Goal: Use online tool/utility: Utilize a website feature to perform a specific function

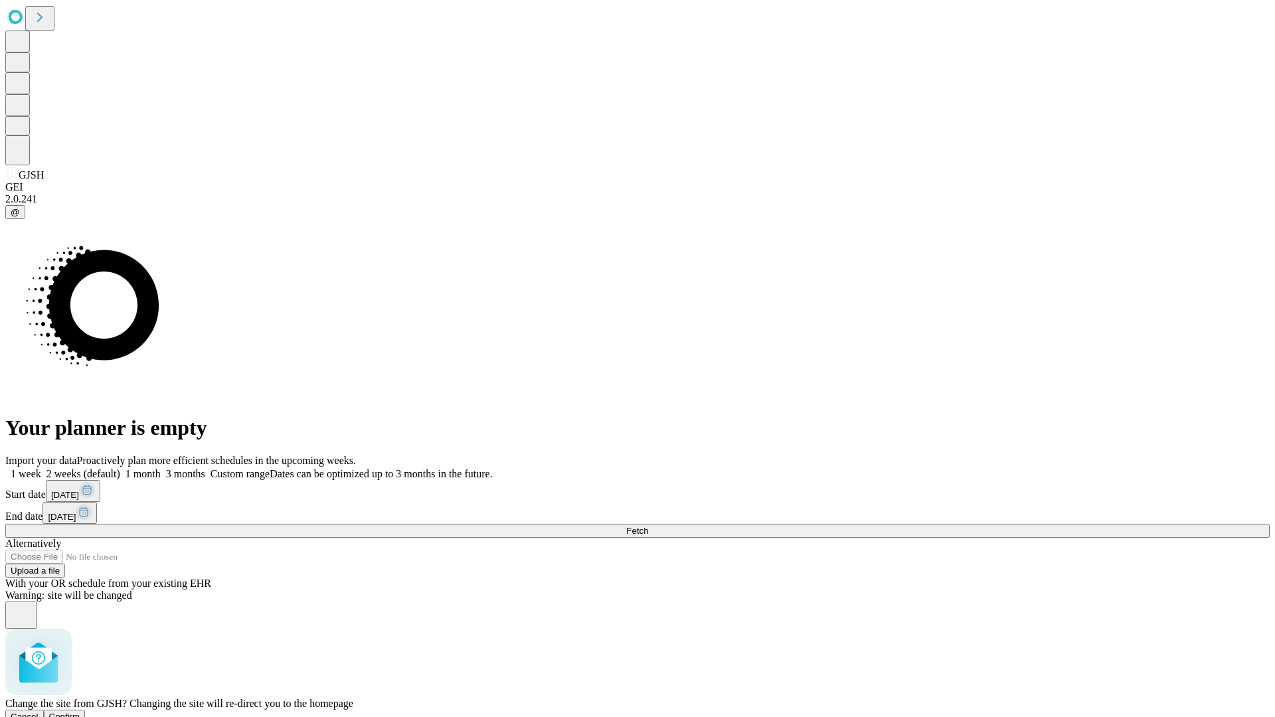
click at [80, 712] on span "Confirm" at bounding box center [64, 717] width 31 height 10
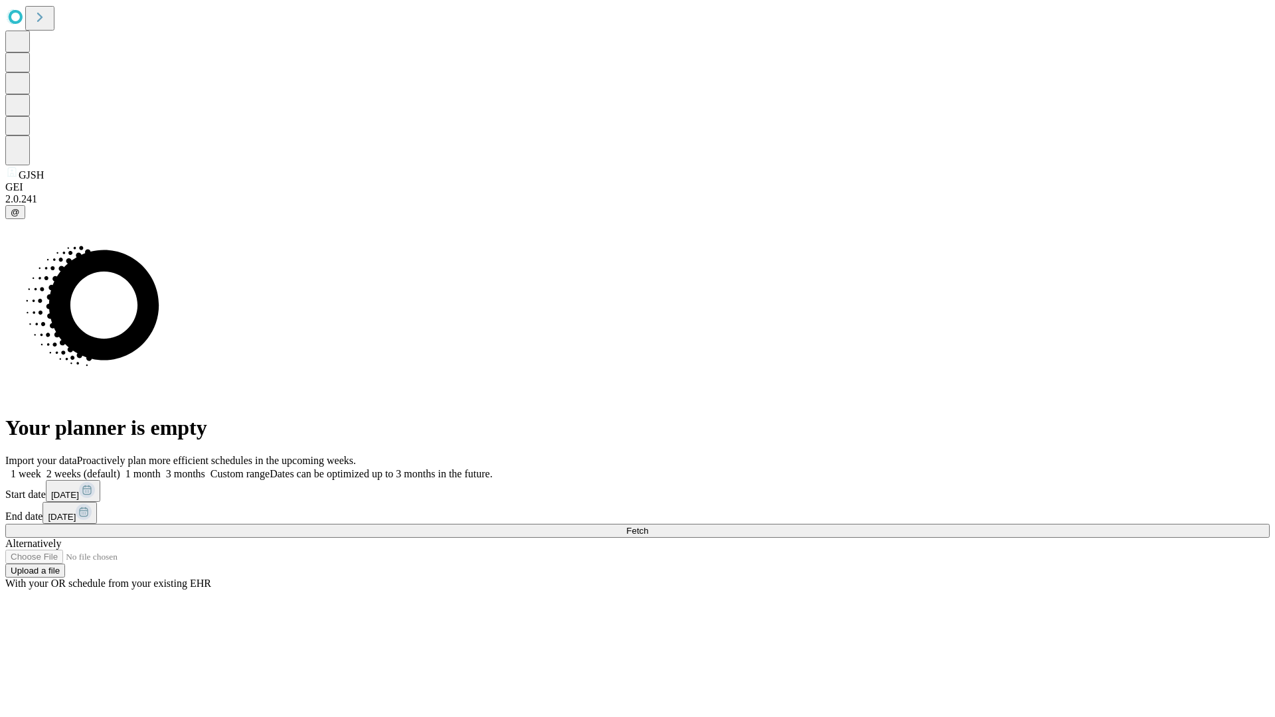
click at [161, 468] on label "1 month" at bounding box center [140, 473] width 41 height 11
click at [648, 526] on span "Fetch" at bounding box center [637, 531] width 22 height 10
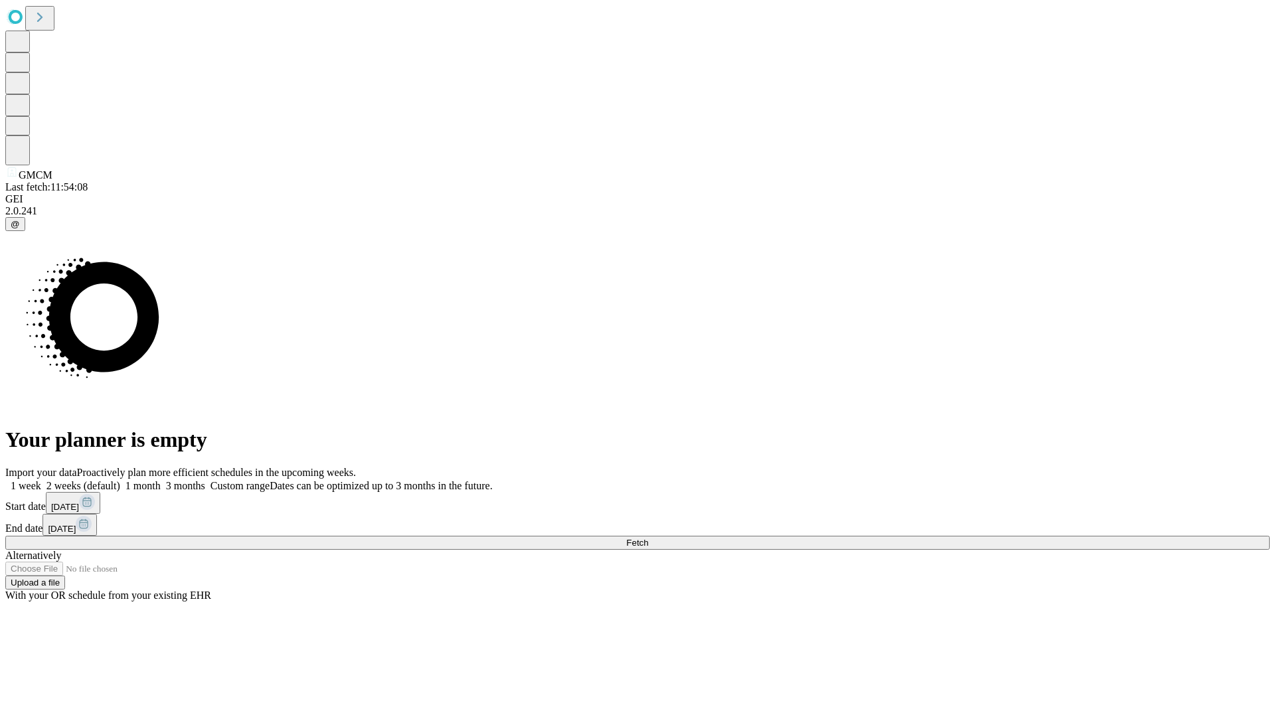
click at [161, 480] on label "1 month" at bounding box center [140, 485] width 41 height 11
click at [648, 538] on span "Fetch" at bounding box center [637, 543] width 22 height 10
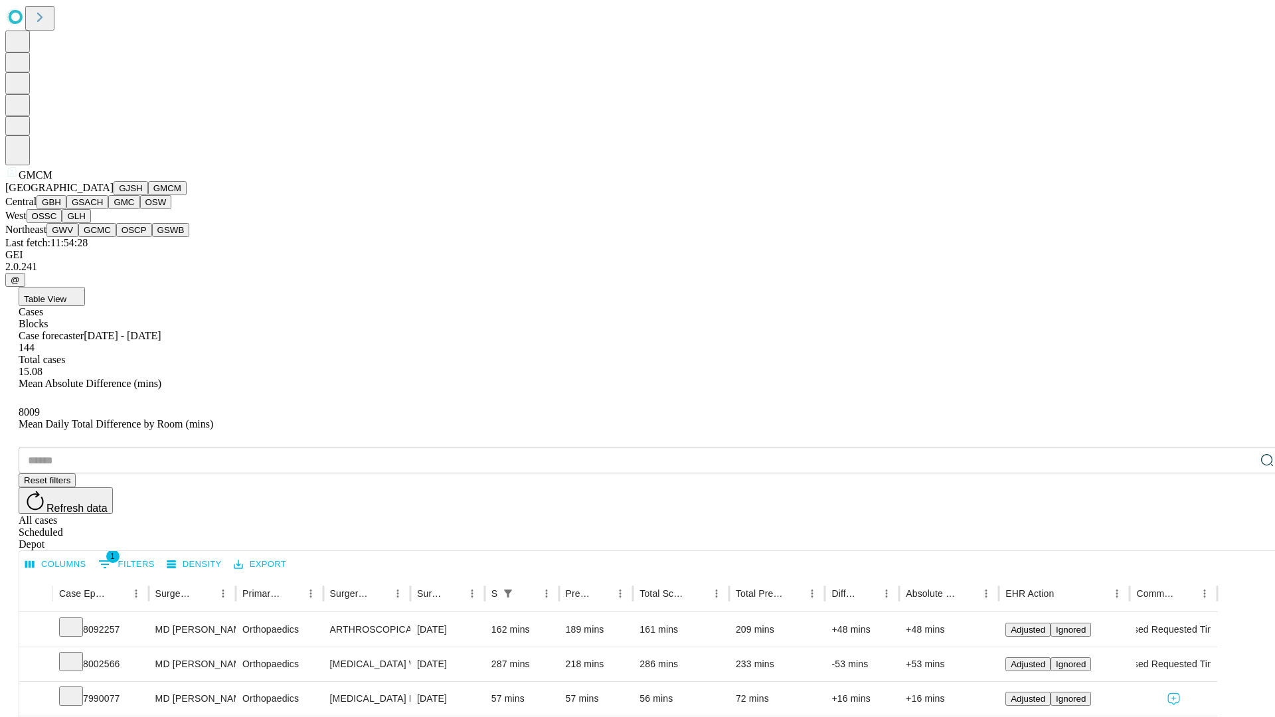
click at [66, 209] on button "GBH" at bounding box center [52, 202] width 30 height 14
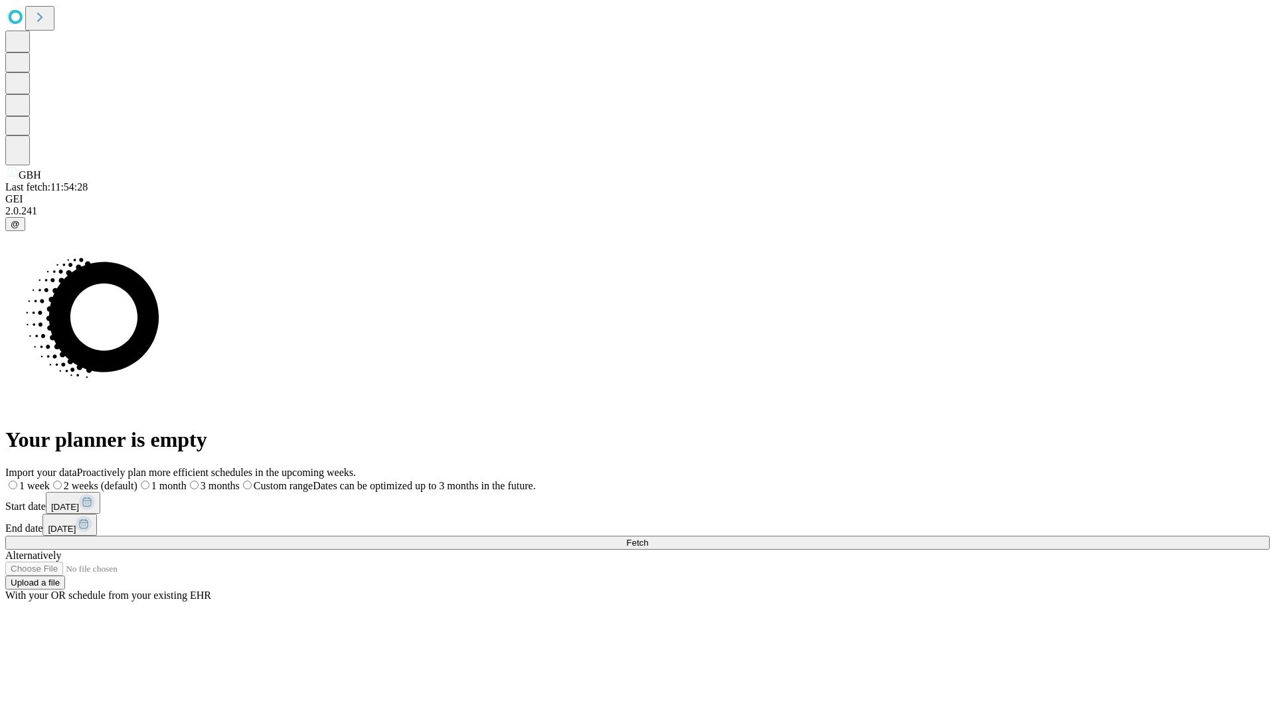
click at [648, 538] on span "Fetch" at bounding box center [637, 543] width 22 height 10
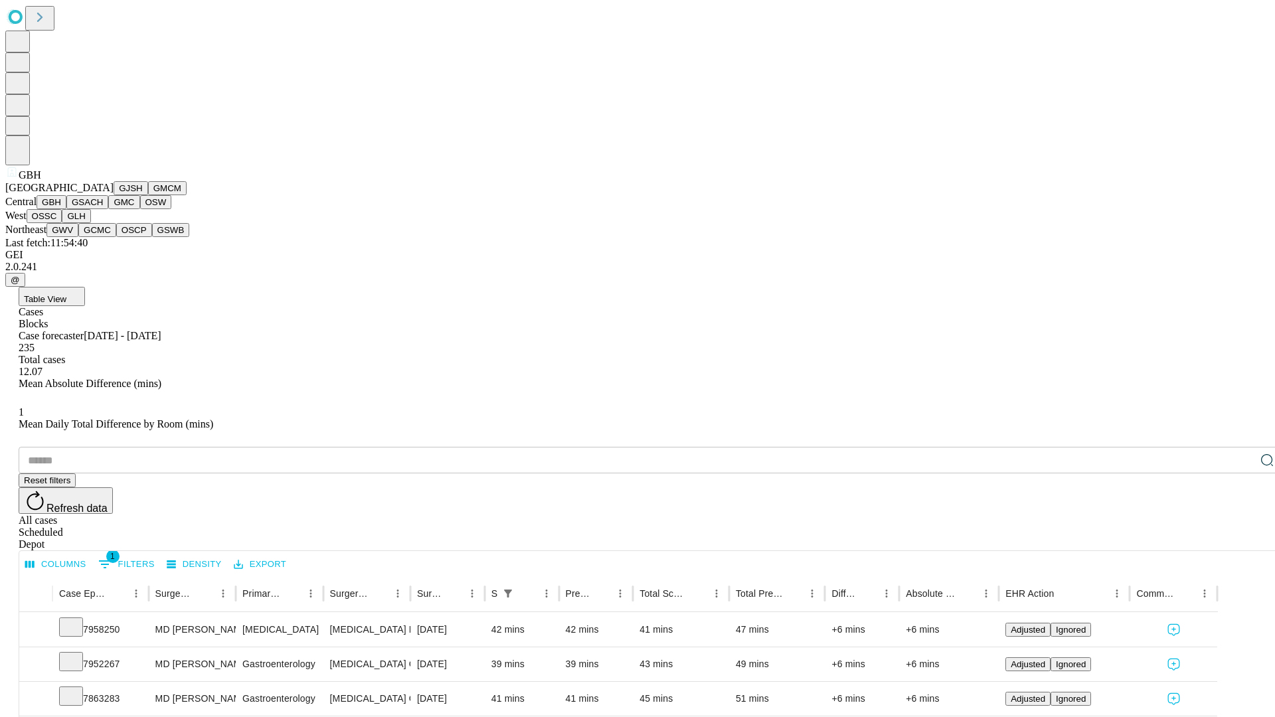
click at [103, 209] on button "GSACH" at bounding box center [87, 202] width 42 height 14
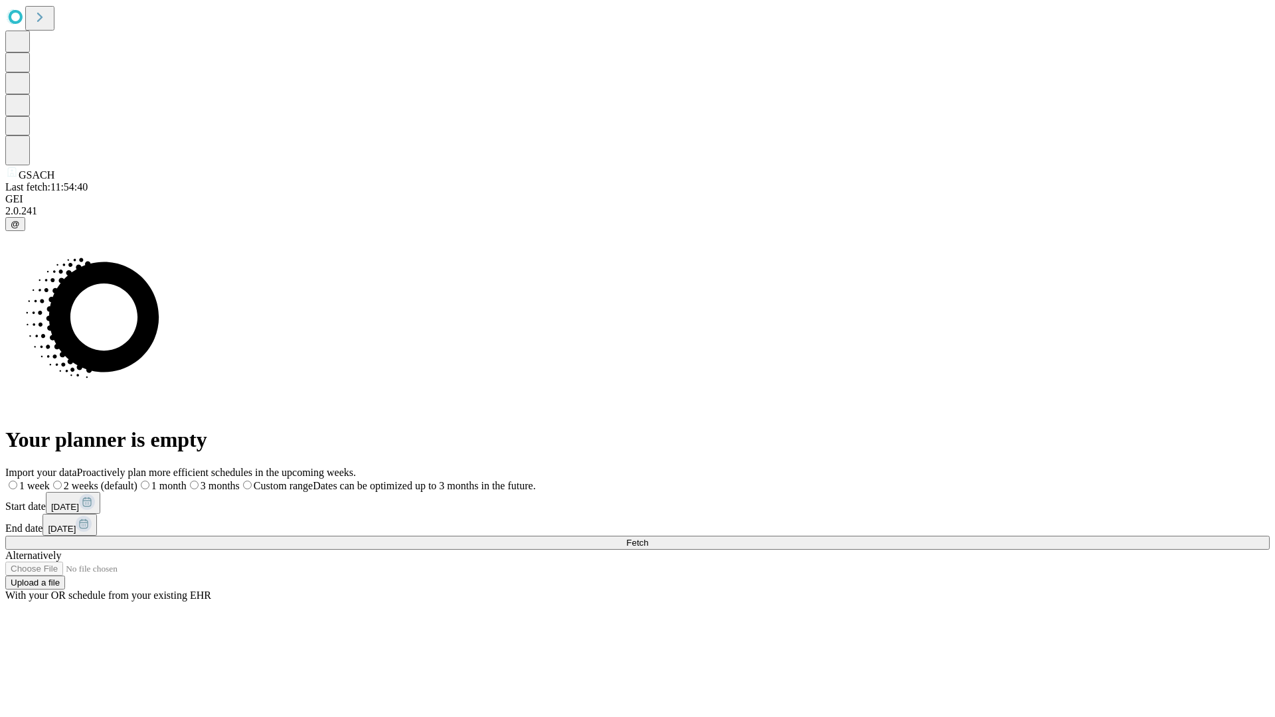
click at [187, 480] on label "1 month" at bounding box center [162, 485] width 49 height 11
click at [648, 538] on span "Fetch" at bounding box center [637, 543] width 22 height 10
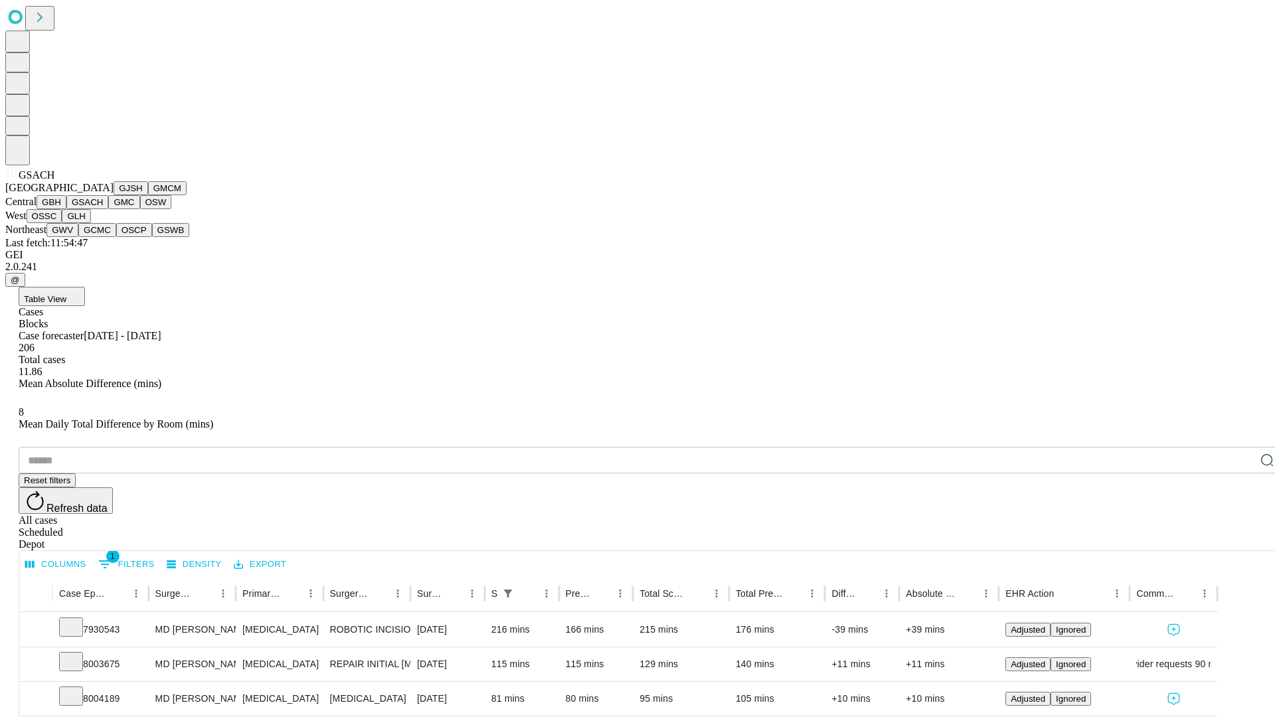
click at [108, 209] on button "GMC" at bounding box center [123, 202] width 31 height 14
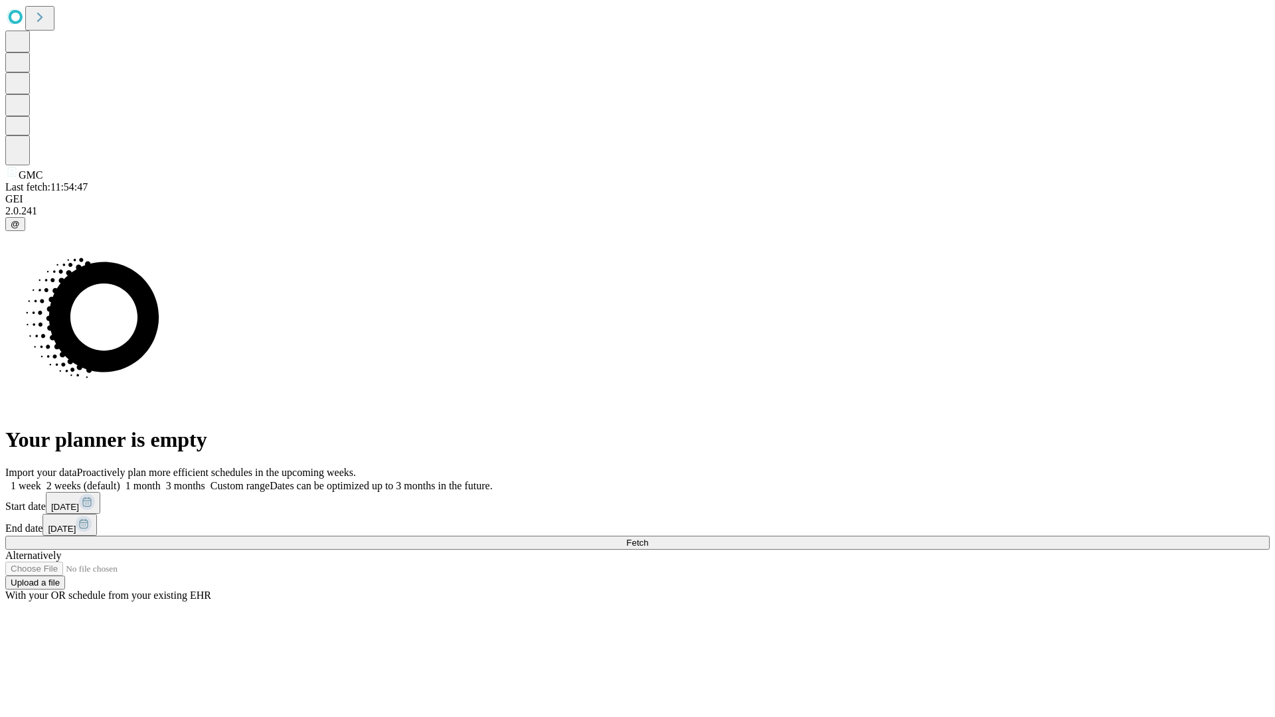
click at [161, 480] on label "1 month" at bounding box center [140, 485] width 41 height 11
click at [648, 538] on span "Fetch" at bounding box center [637, 543] width 22 height 10
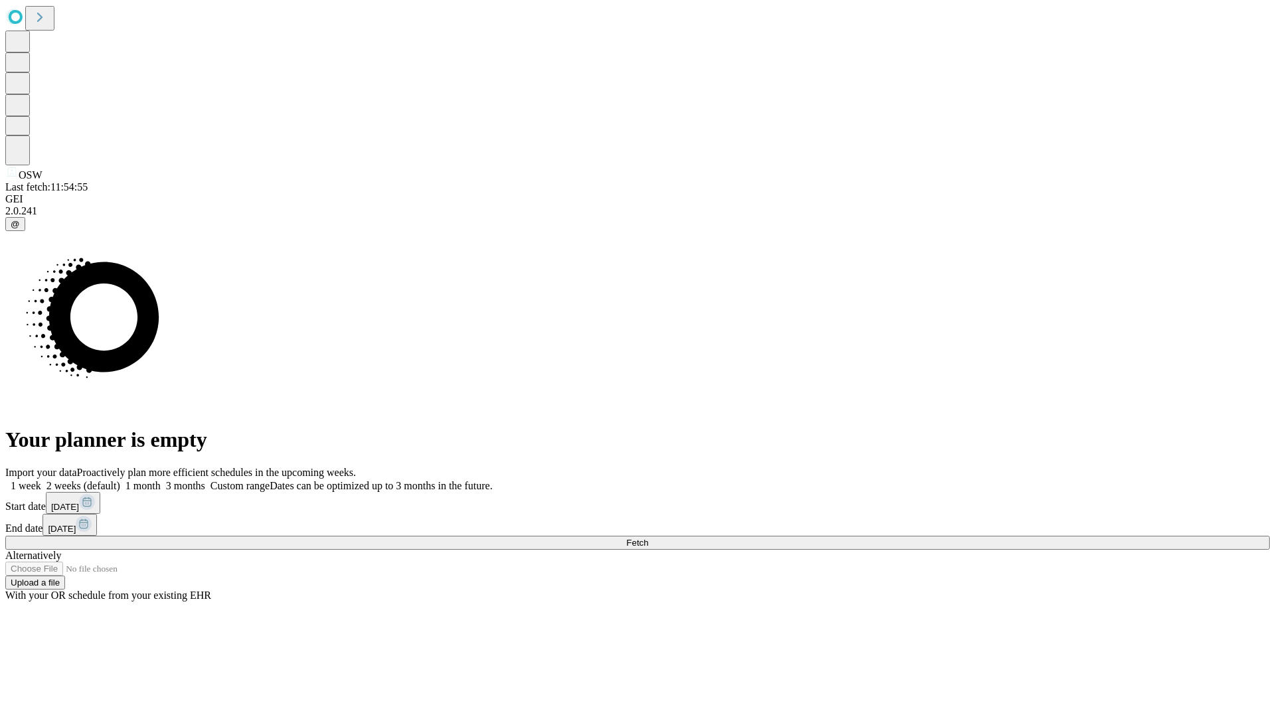
click at [161, 480] on label "1 month" at bounding box center [140, 485] width 41 height 11
click at [648, 538] on span "Fetch" at bounding box center [637, 543] width 22 height 10
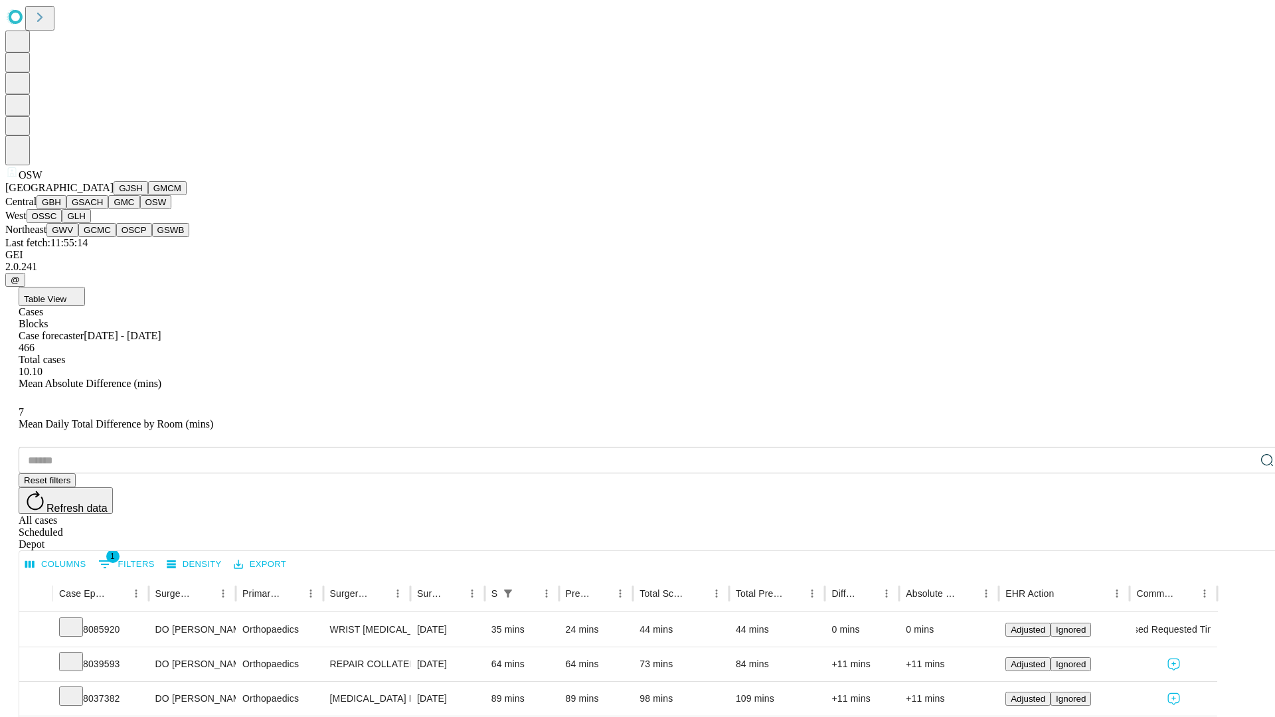
click at [62, 223] on button "OSSC" at bounding box center [45, 216] width 36 height 14
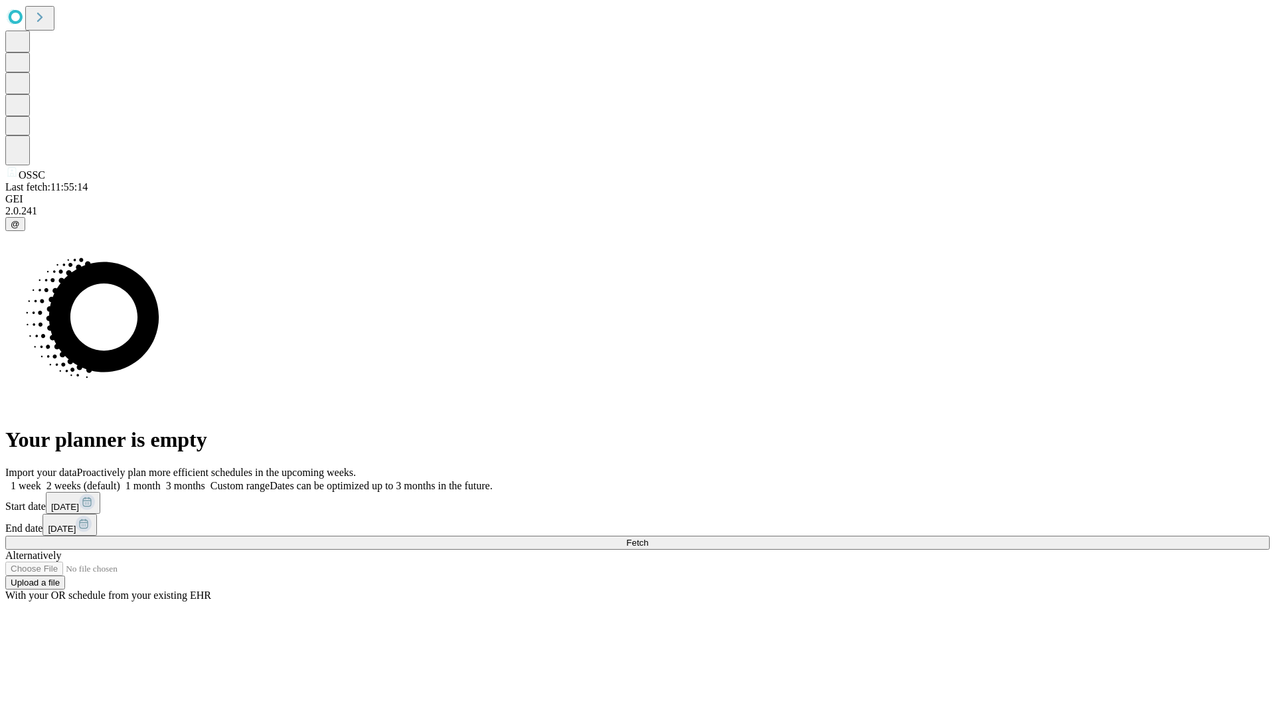
click at [161, 480] on label "1 month" at bounding box center [140, 485] width 41 height 11
click at [648, 538] on span "Fetch" at bounding box center [637, 543] width 22 height 10
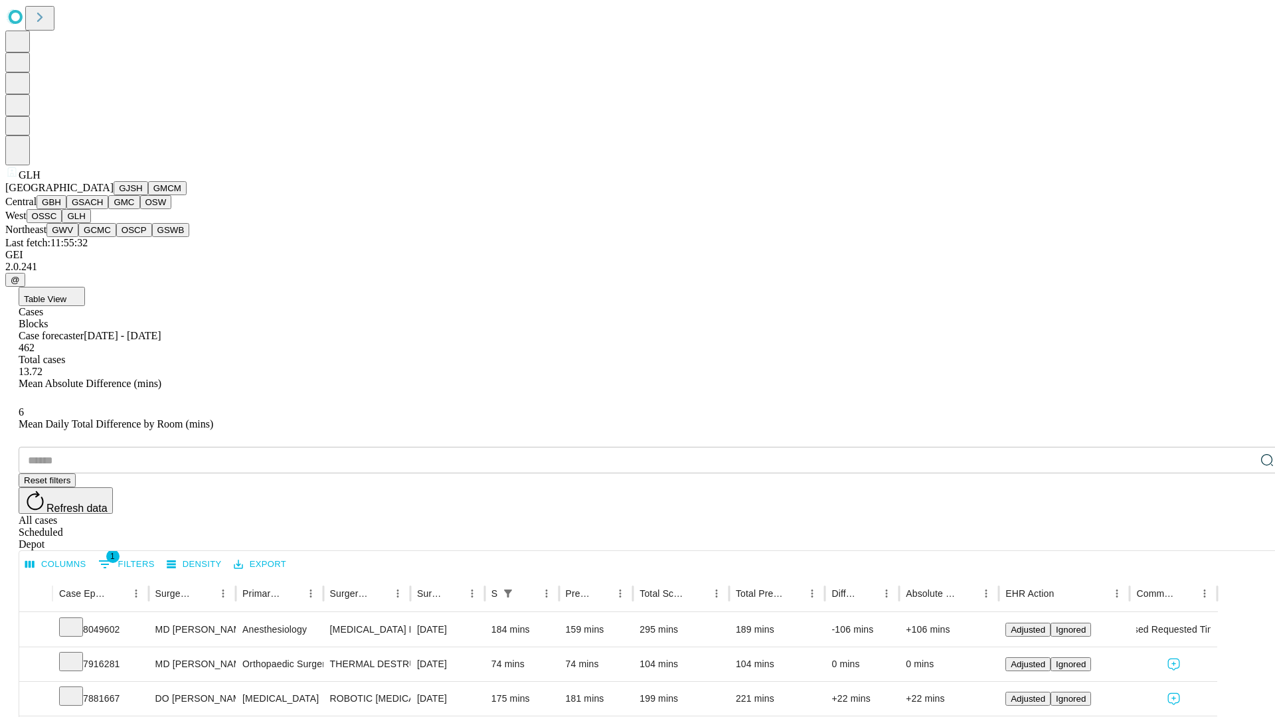
click at [78, 237] on button "GWV" at bounding box center [63, 230] width 32 height 14
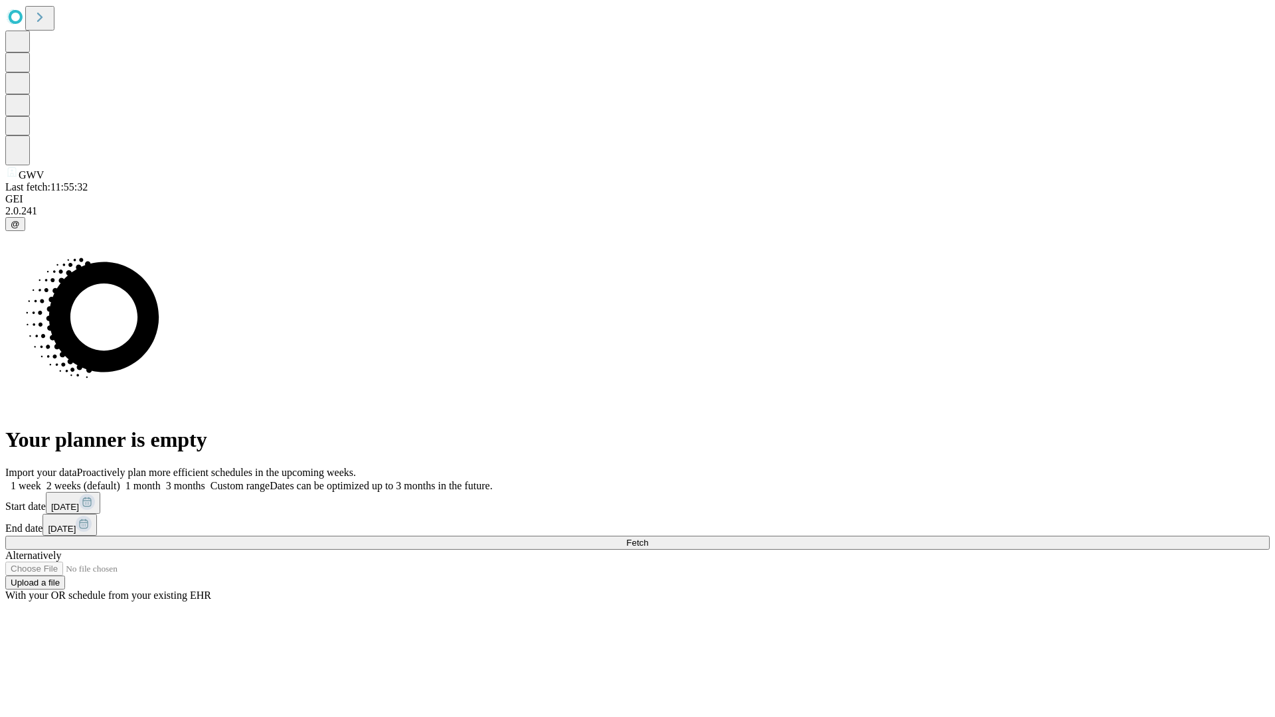
click at [161, 480] on label "1 month" at bounding box center [140, 485] width 41 height 11
click at [648, 538] on span "Fetch" at bounding box center [637, 543] width 22 height 10
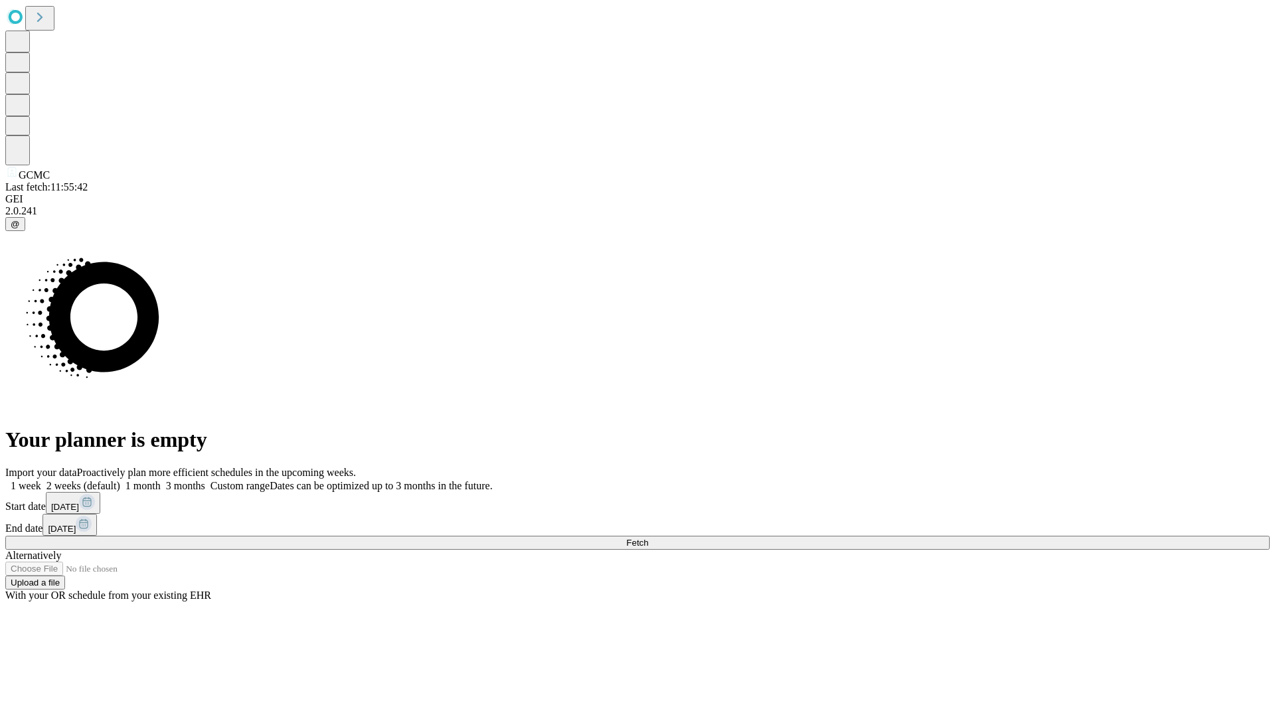
click at [161, 480] on label "1 month" at bounding box center [140, 485] width 41 height 11
click at [648, 538] on span "Fetch" at bounding box center [637, 543] width 22 height 10
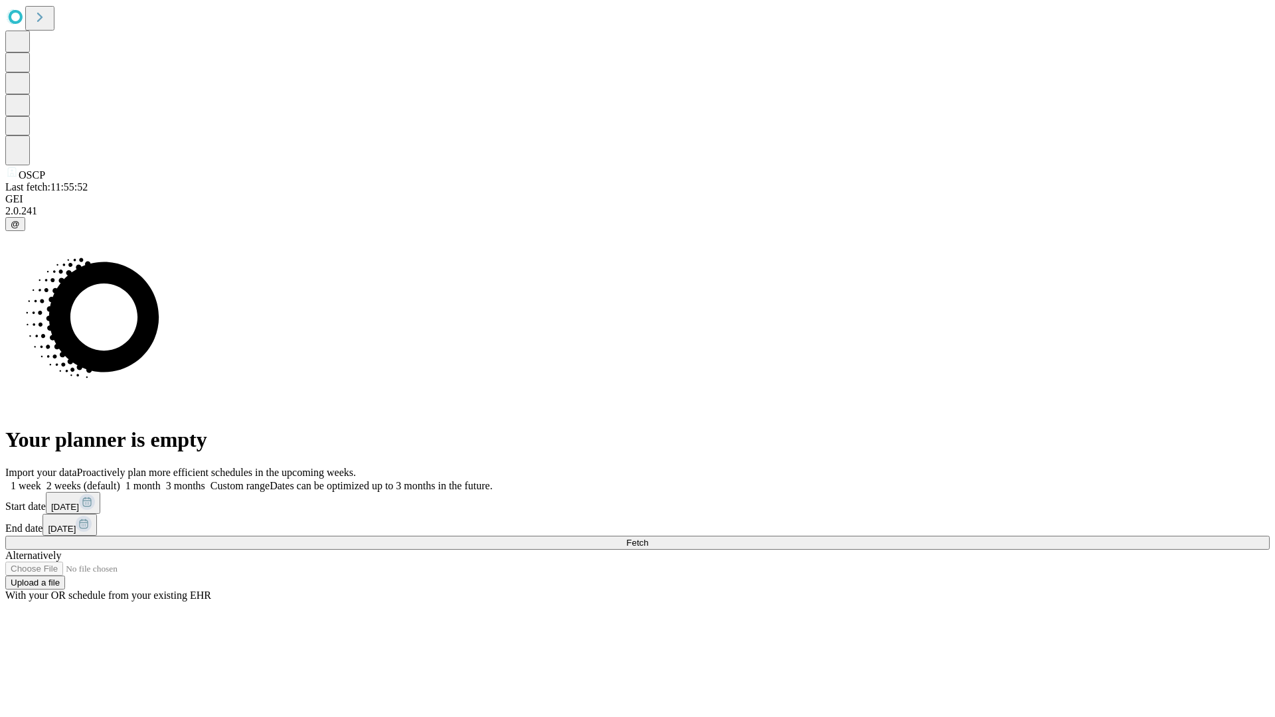
click at [161, 480] on label "1 month" at bounding box center [140, 485] width 41 height 11
click at [648, 538] on span "Fetch" at bounding box center [637, 543] width 22 height 10
